Goal: Task Accomplishment & Management: Complete application form

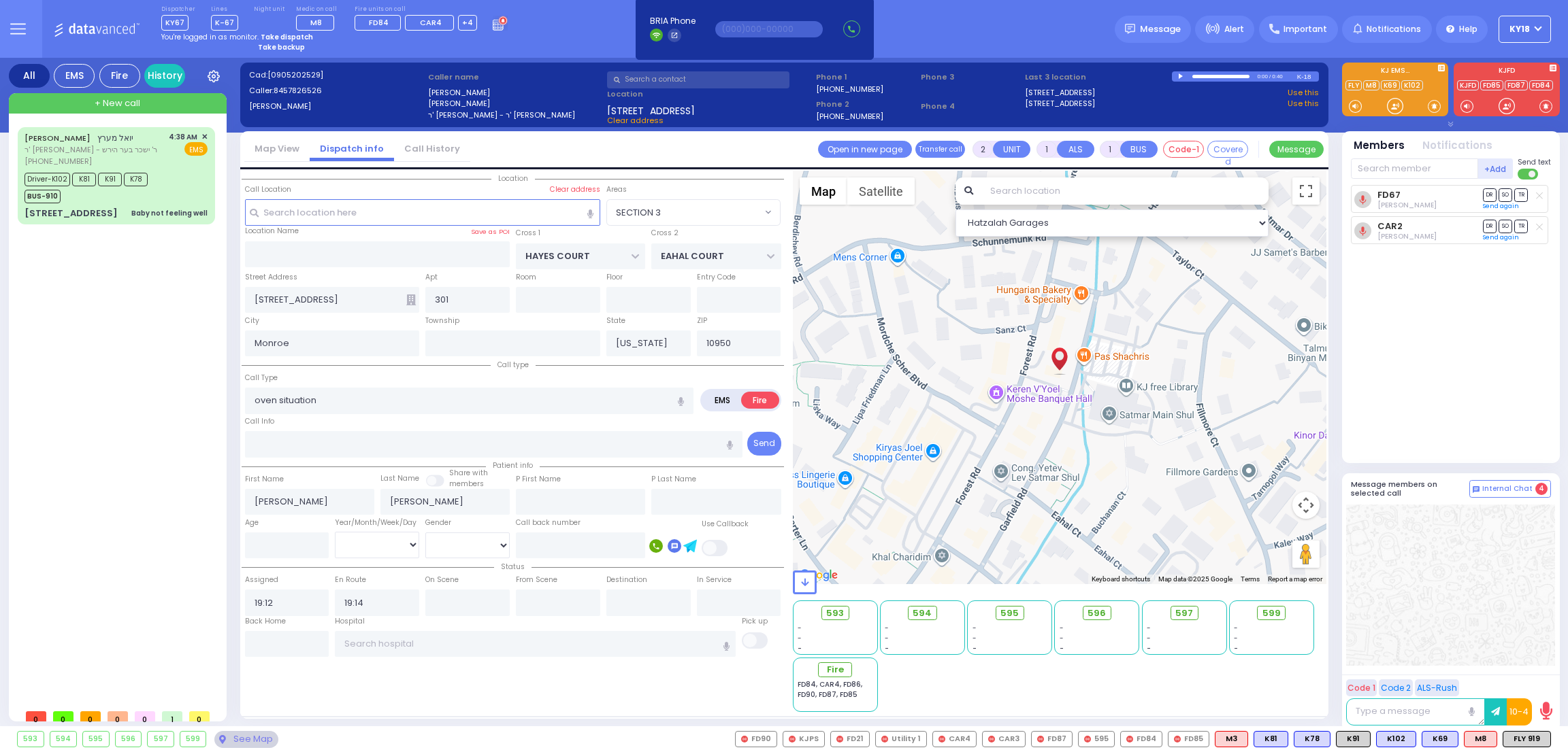
select select "SECTION 3"
select select
click at [288, 38] on strong "Take dispatch" at bounding box center [287, 37] width 53 height 10
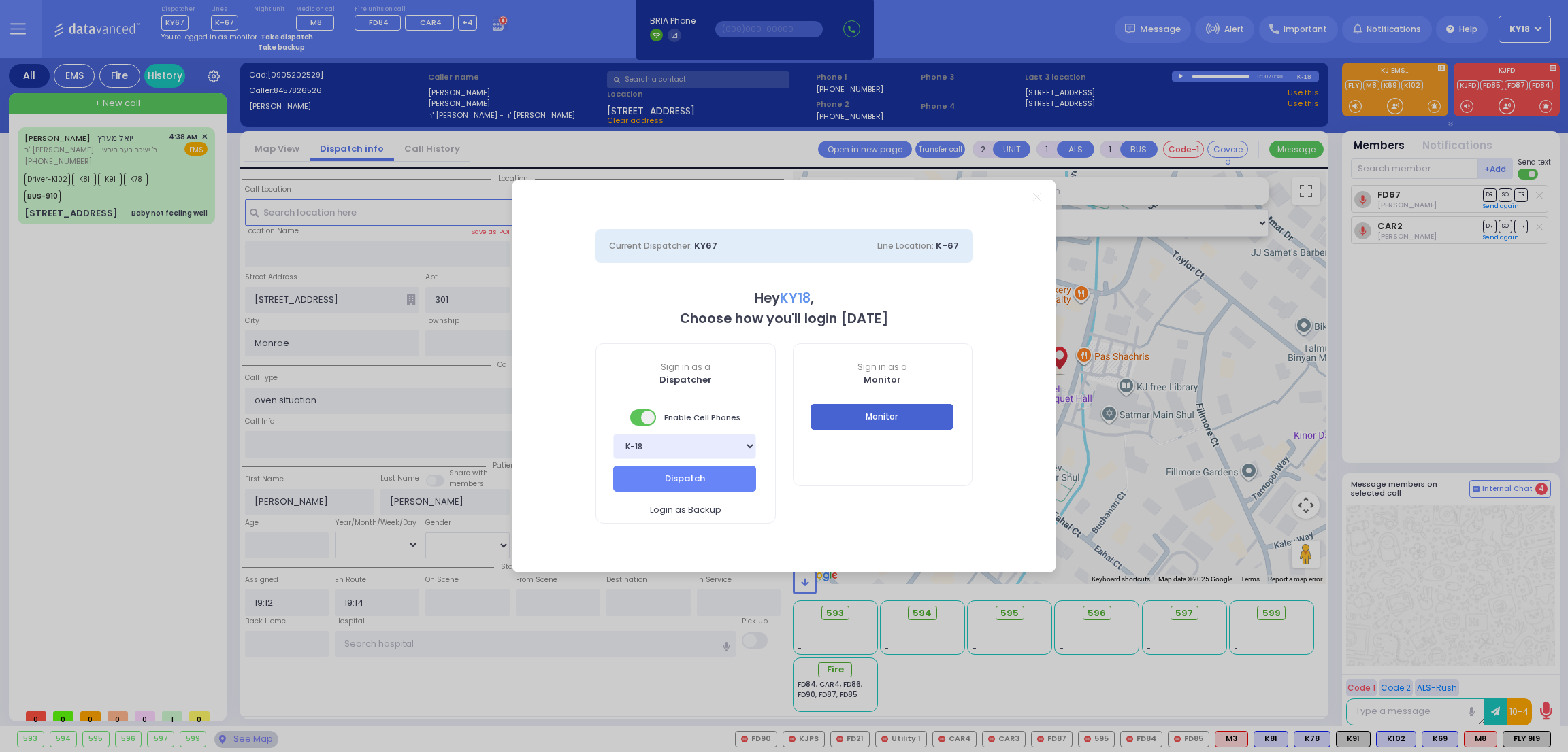
select select "4"
click at [736, 481] on button "Dispatch" at bounding box center [684, 479] width 143 height 26
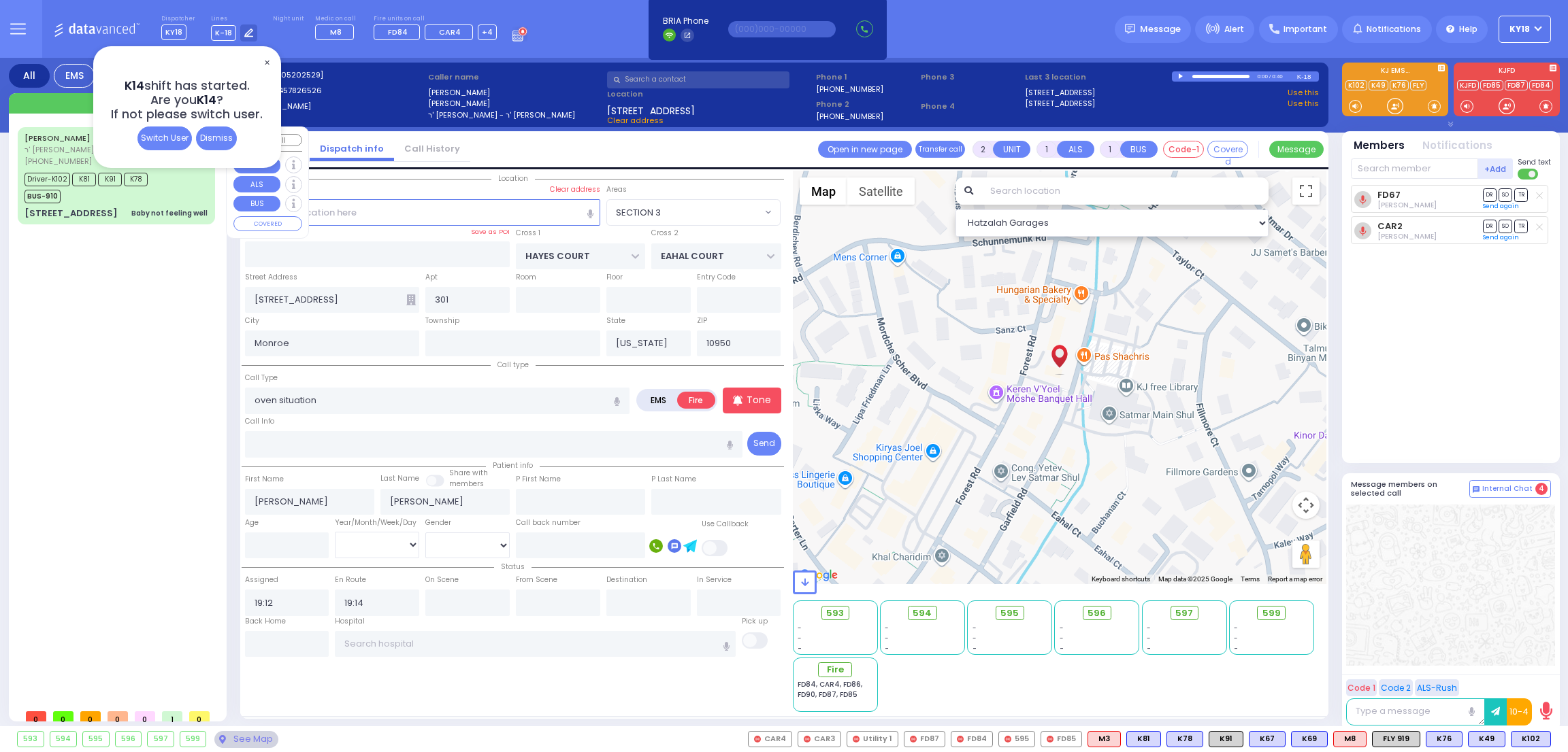
click at [160, 193] on div "Driver-K102 K81 K91 K78 BUS-910" at bounding box center [116, 186] width 183 height 34
type input "6"
select select
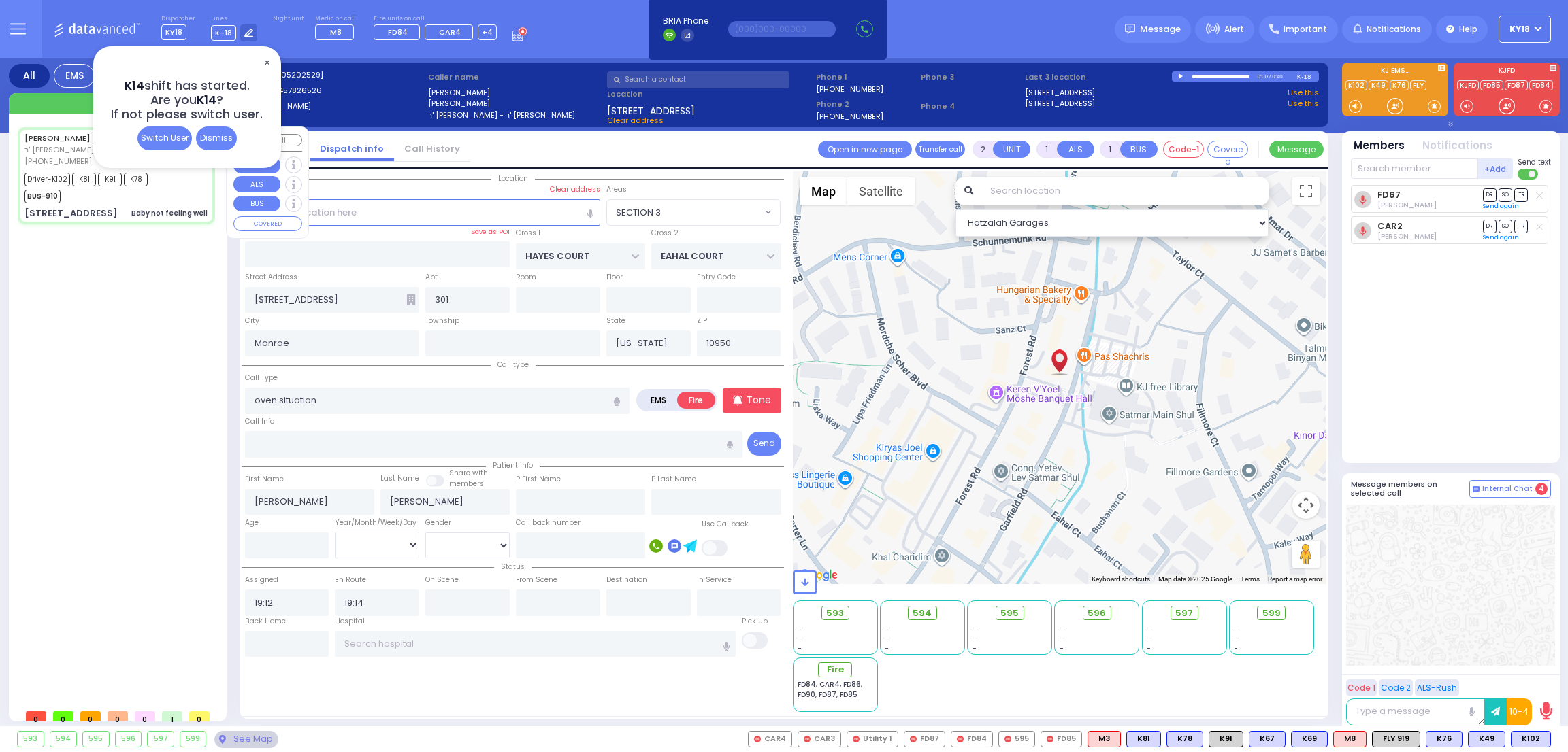
type input "Baby not feeling well"
radio input "true"
type input "[PERSON_NAME]"
type input "Lipa"
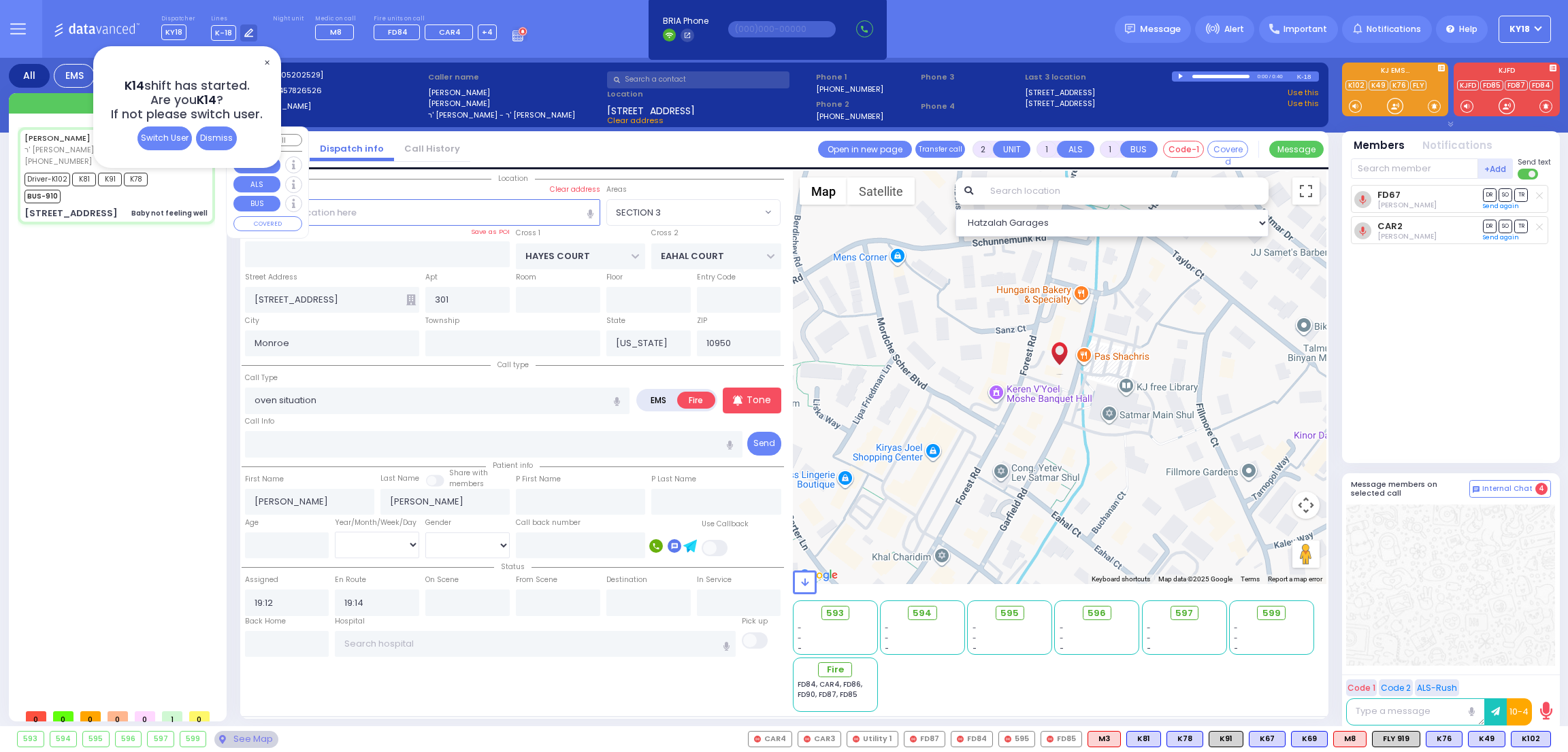
type input "[PERSON_NAME]"
type input "6"
select select "Year"
select select "[DEMOGRAPHIC_DATA]"
type input "04:38"
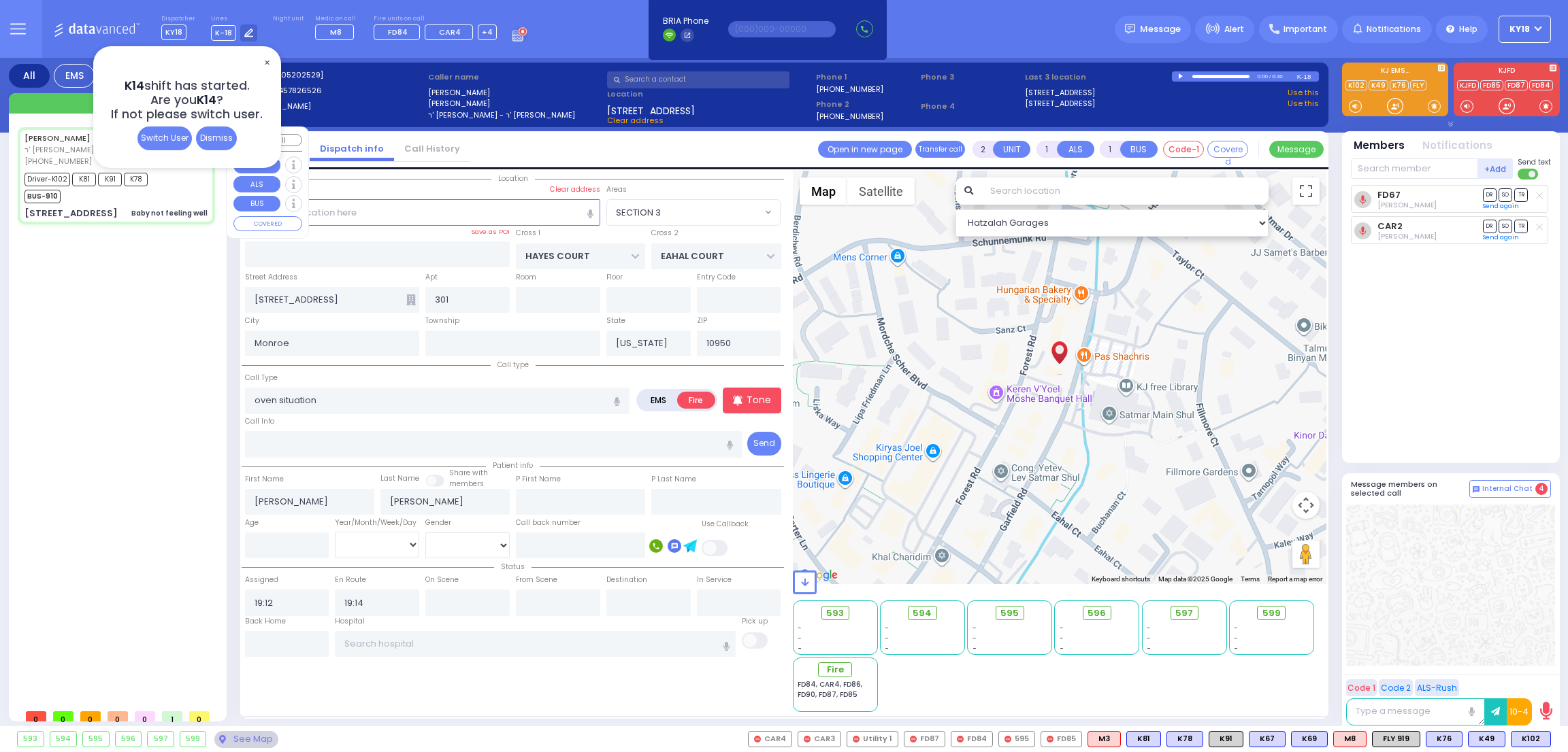
type input "04:40"
type input "04:45"
type input "05:25"
type input "06:00"
type input "06:10"
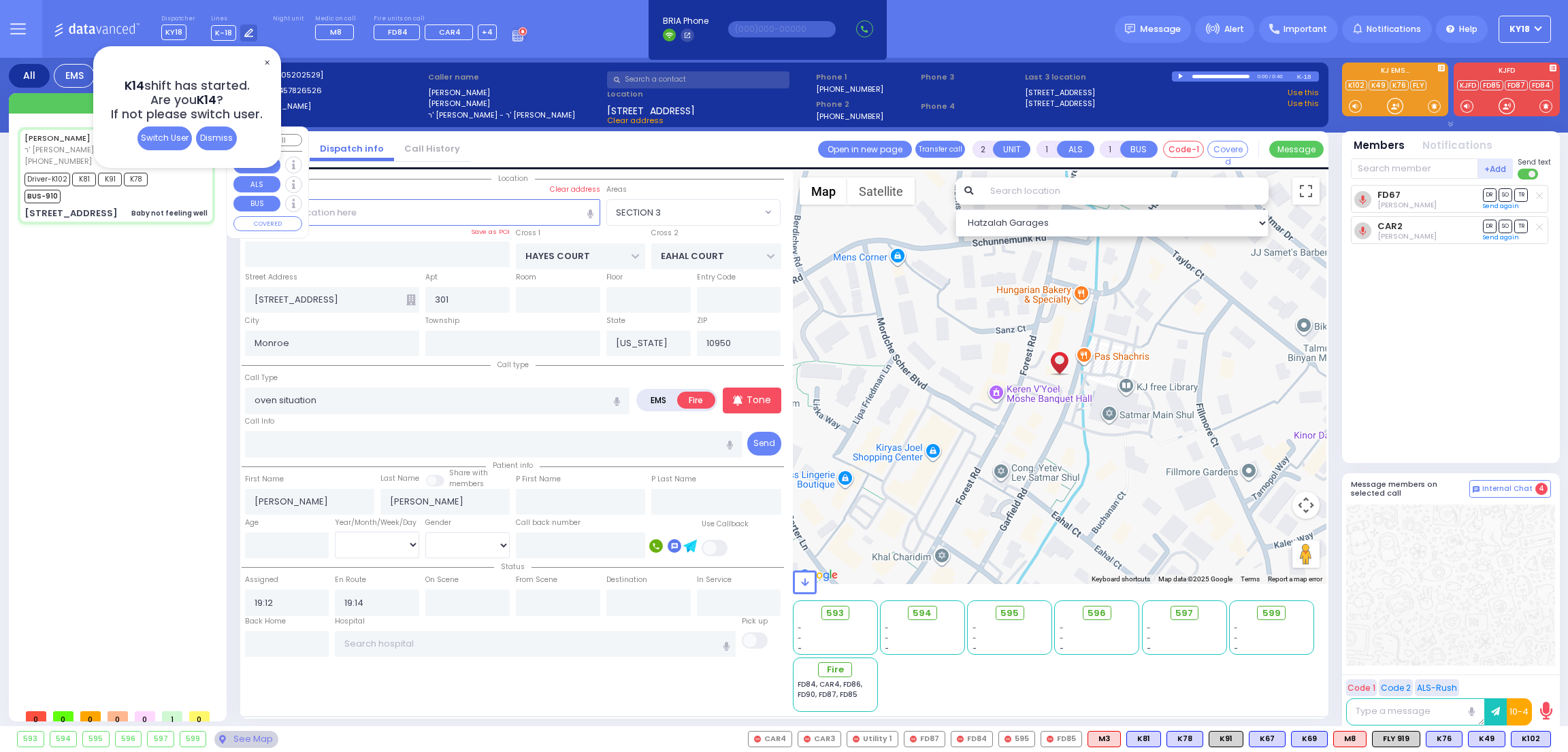
type input "[US_STATE][GEOGRAPHIC_DATA]- [GEOGRAPHIC_DATA] [STREET_ADDRESS][US_STATE]"
select select "Hatzalah Garages"
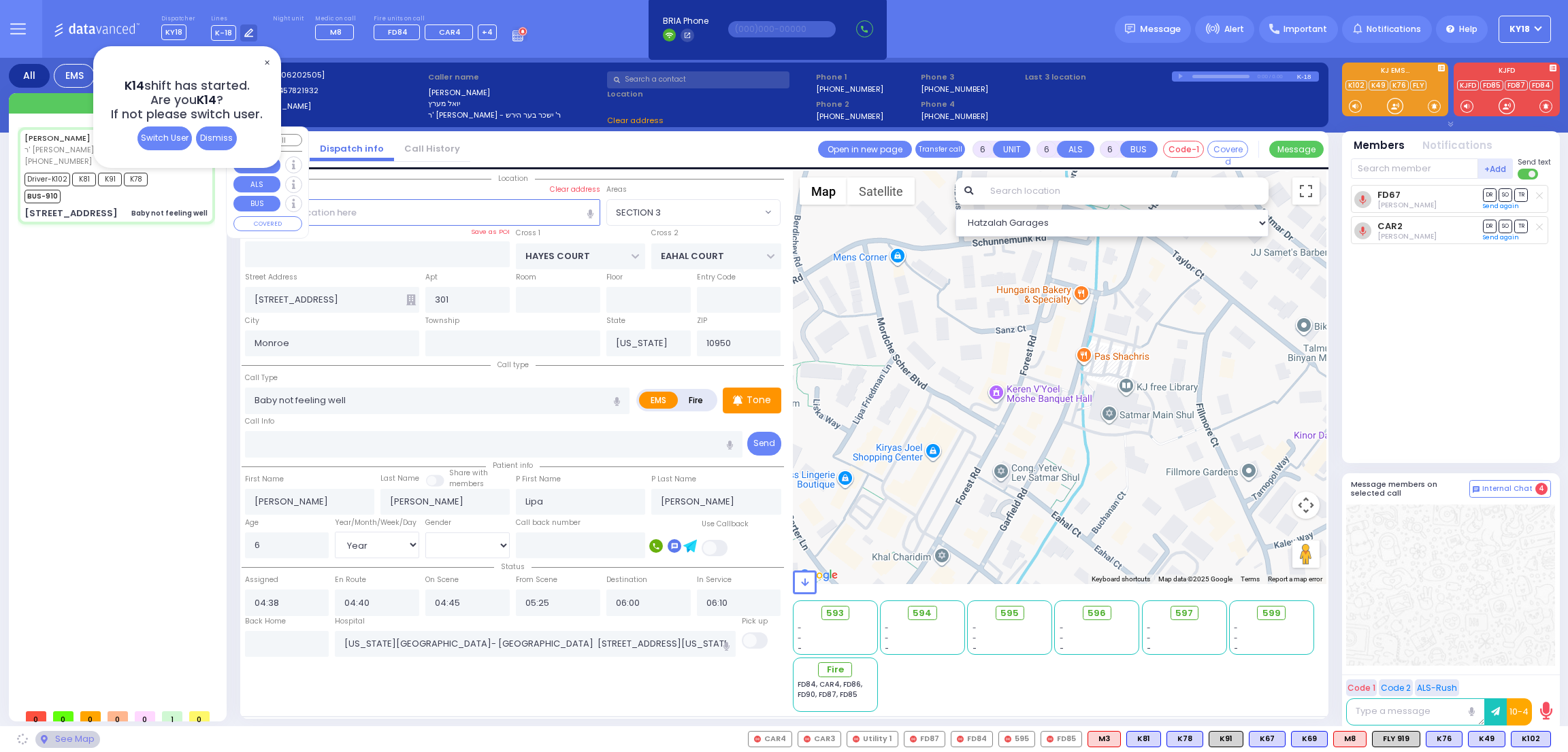
type input "[GEOGRAPHIC_DATA]"
type input "DINEV COURT"
type input "[STREET_ADDRESS]"
select select "BEIRECH MOSHE"
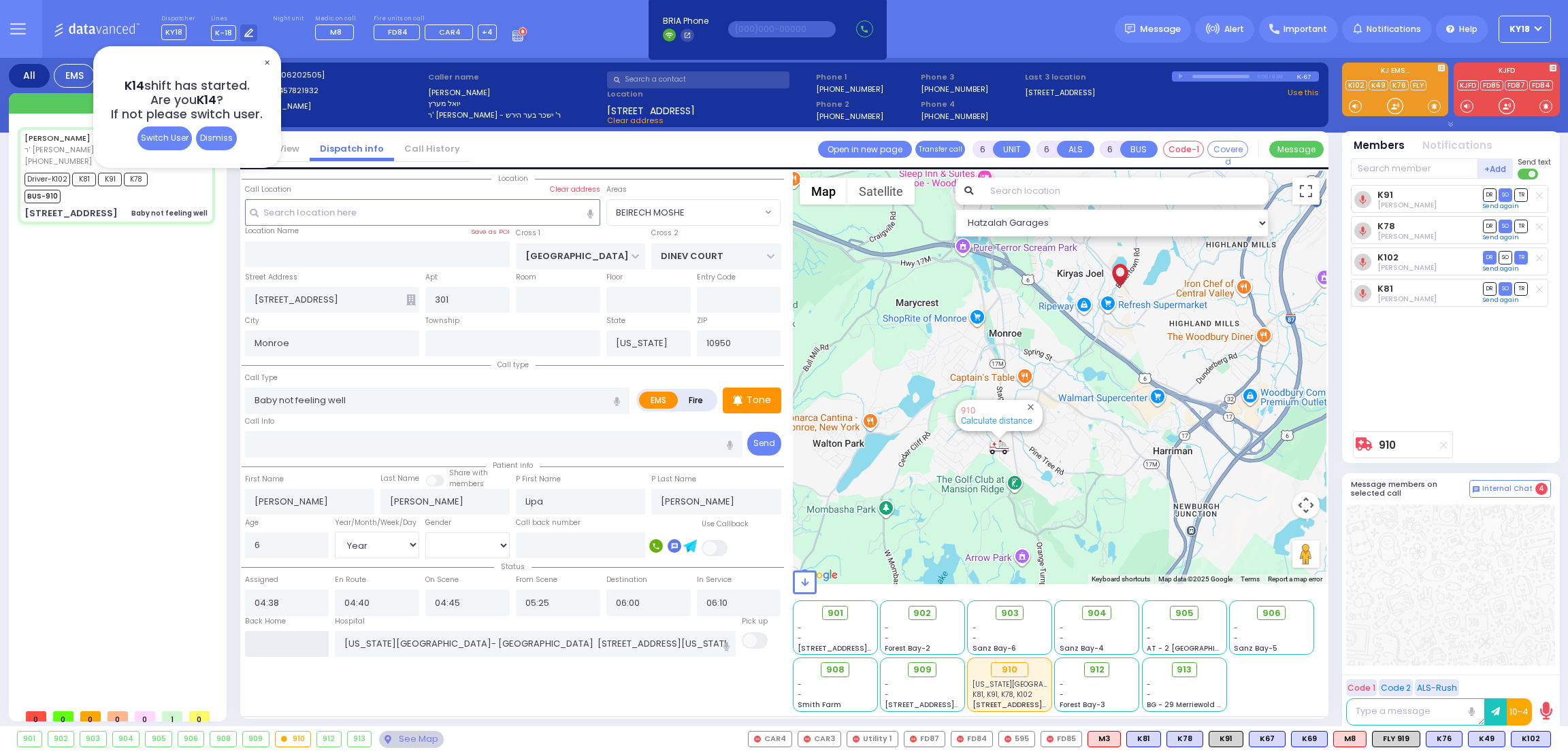
click at [296, 647] on input "text" at bounding box center [287, 644] width 85 height 26
type input "07:18"
select select
radio input "true"
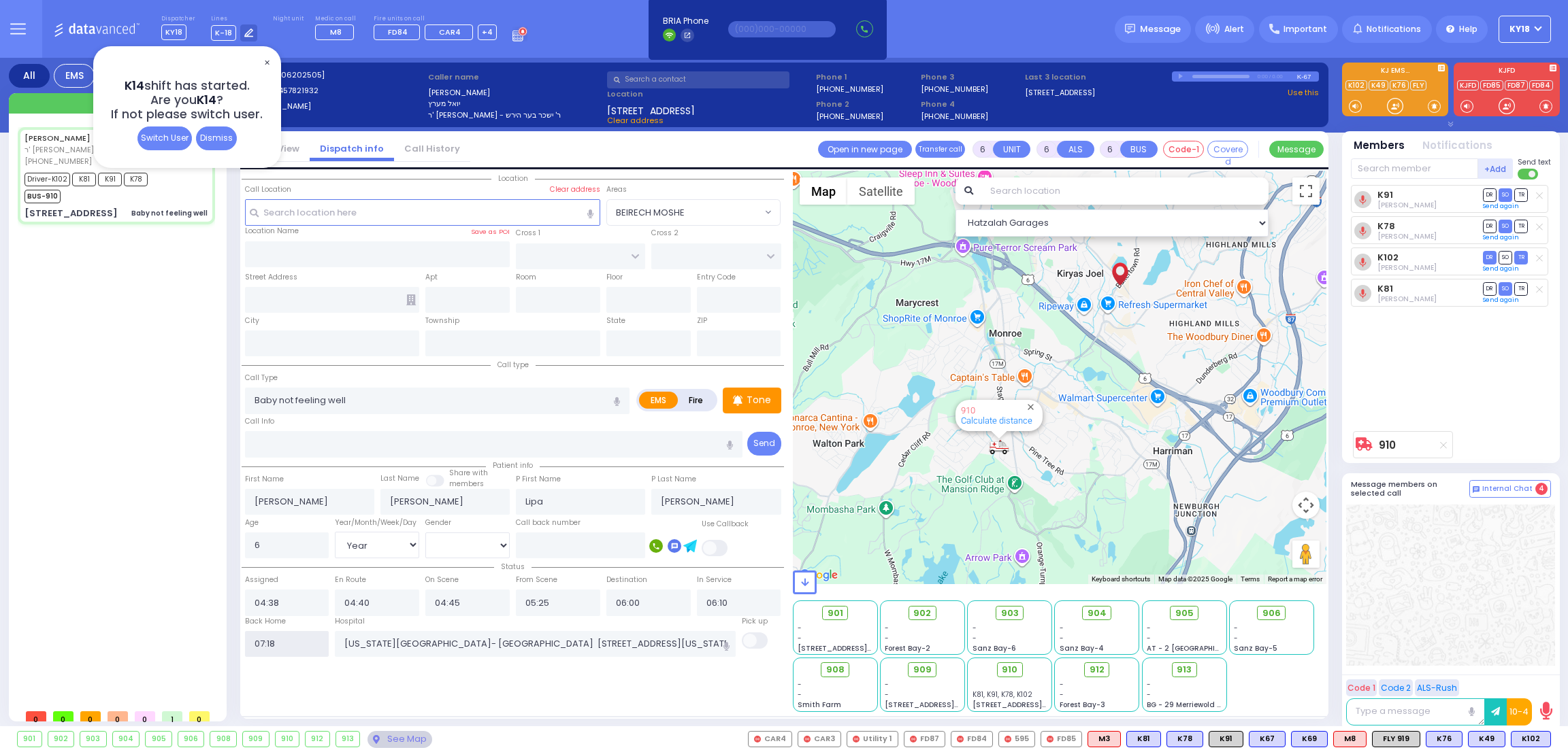
select select
